Goal: Navigation & Orientation: Find specific page/section

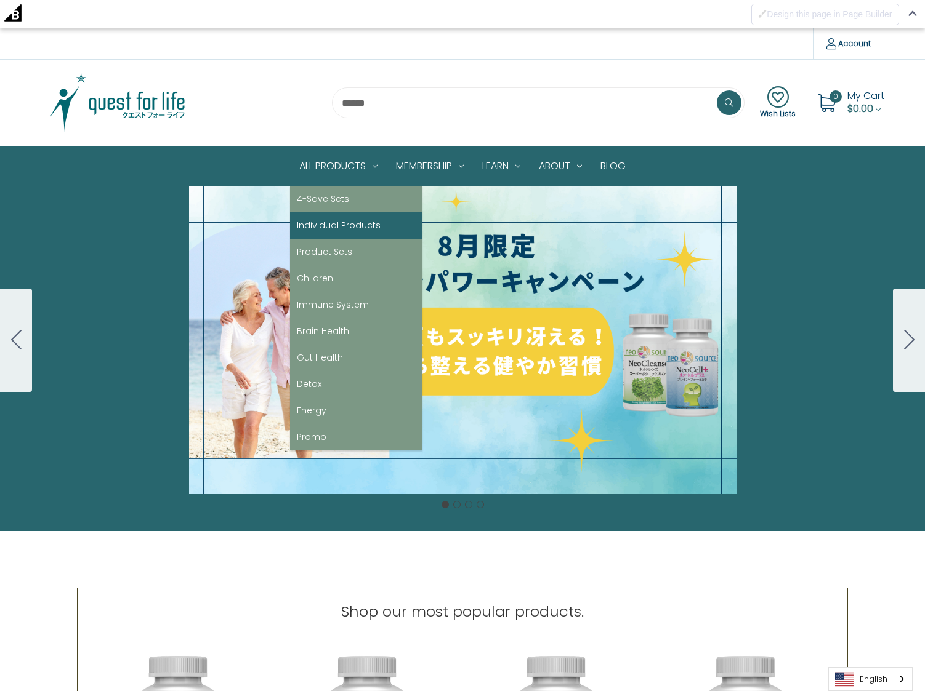
click at [330, 228] on link "Individual Products" at bounding box center [356, 225] width 132 height 26
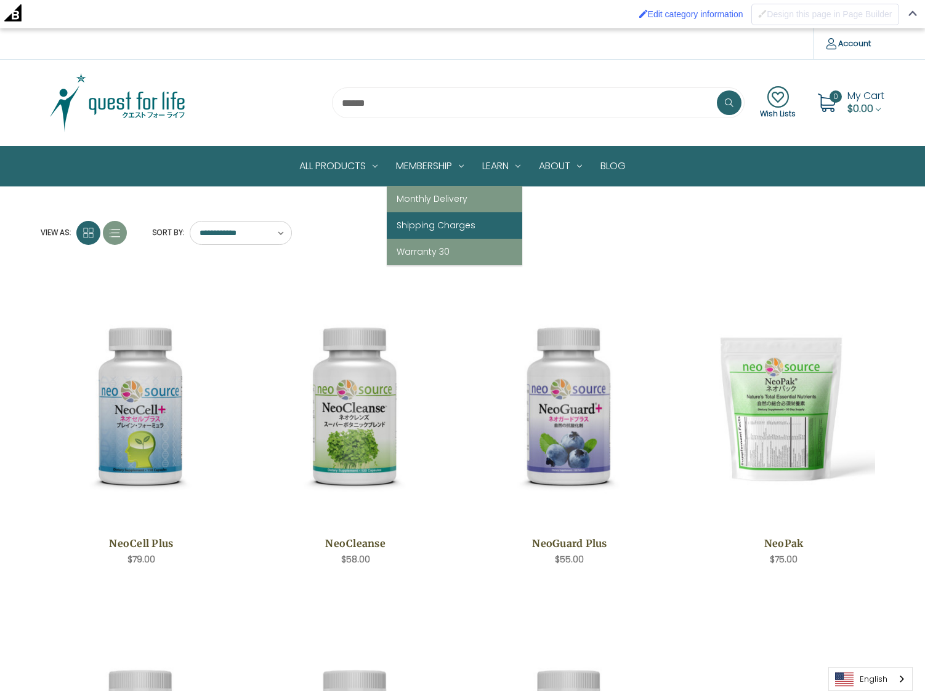
click at [429, 226] on link "Shipping Charges" at bounding box center [454, 225] width 135 height 26
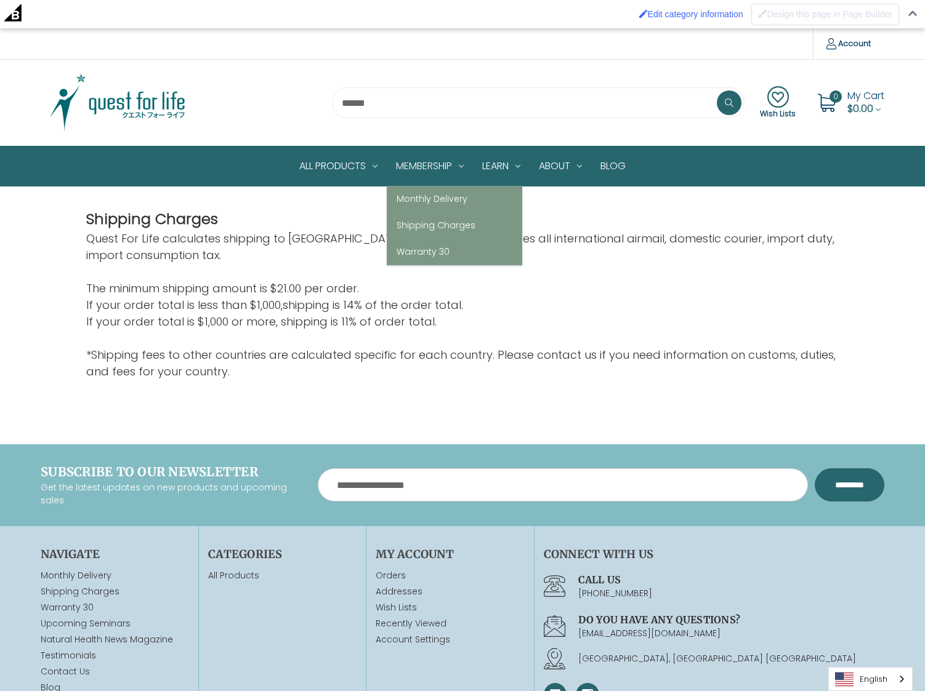
click at [425, 159] on link "Membership" at bounding box center [430, 166] width 86 height 39
